Goal: Find specific page/section: Find specific page/section

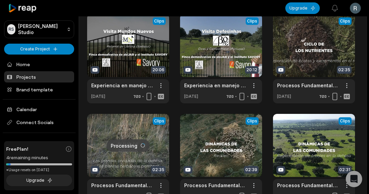
click at [26, 75] on link "Projects" at bounding box center [39, 76] width 70 height 11
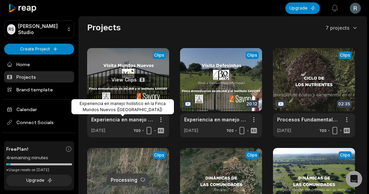
scroll to position [34, 0]
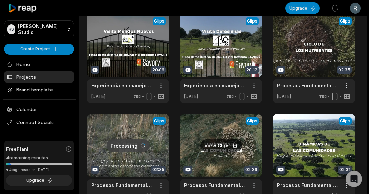
click at [220, 164] on link at bounding box center [221, 158] width 82 height 89
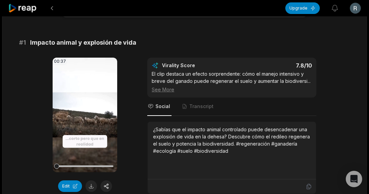
scroll to position [47, 0]
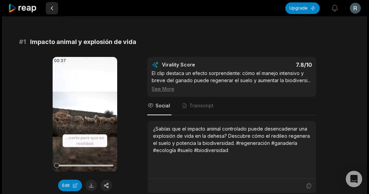
click at [53, 7] on button at bounding box center [52, 8] width 12 height 12
